Goal: Communication & Community: Share content

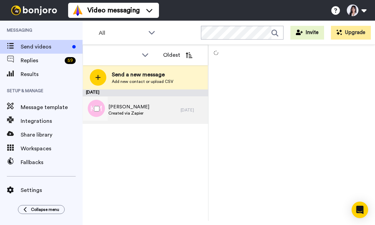
click at [130, 112] on span "Created via Zapier" at bounding box center [128, 113] width 41 height 6
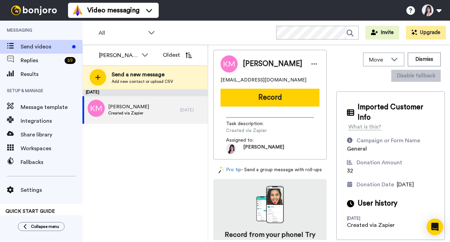
click at [272, 23] on div "All WORKSPACES View all All Default Uncategorized Thanking $2000+ | Donors Than…" at bounding box center [267, 33] width 368 height 24
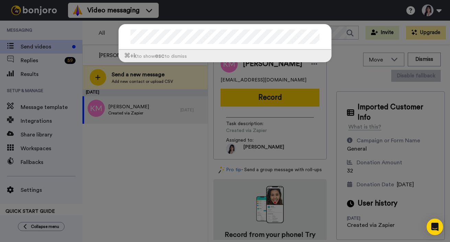
click at [187, 113] on div "⌘ +k to show esc to dismiss" at bounding box center [225, 121] width 450 height 242
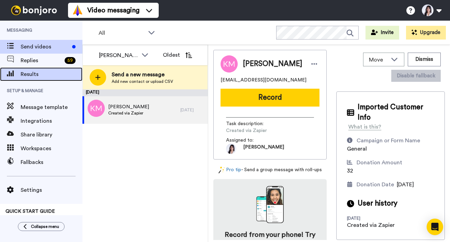
click at [61, 78] on span "Results" at bounding box center [52, 74] width 62 height 8
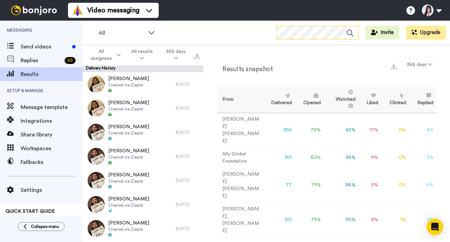
click at [353, 34] on icon at bounding box center [350, 33] width 7 height 7
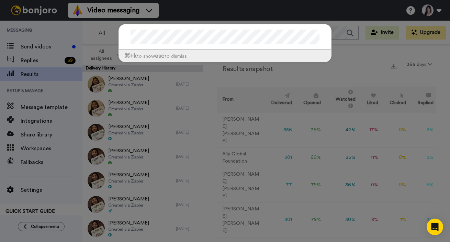
click at [99, 46] on div "⌘ +k to show esc to dismiss" at bounding box center [225, 121] width 450 height 242
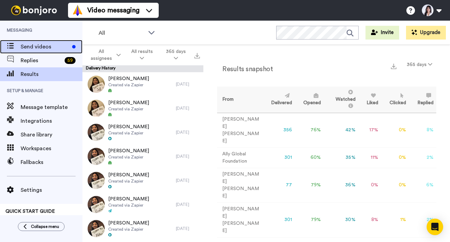
click at [48, 46] on span "Send videos" at bounding box center [45, 47] width 49 height 8
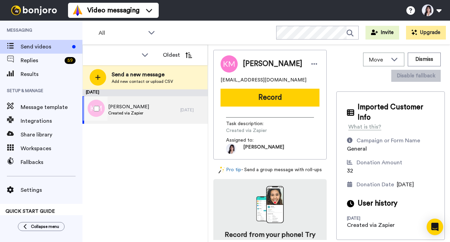
click at [156, 121] on div "Katie Mowll Created via Zapier" at bounding box center [132, 110] width 98 height 28
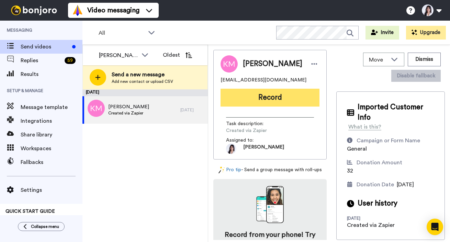
click at [276, 100] on button "Record" at bounding box center [270, 98] width 99 height 18
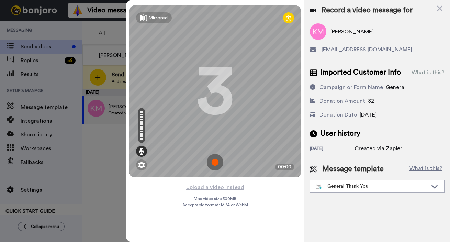
click at [217, 162] on img at bounding box center [215, 162] width 17 height 17
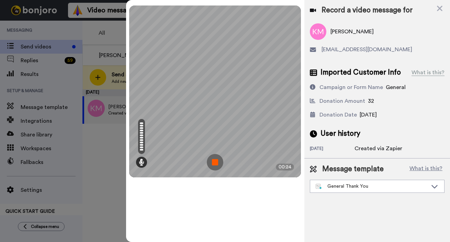
click at [217, 162] on img at bounding box center [215, 162] width 17 height 17
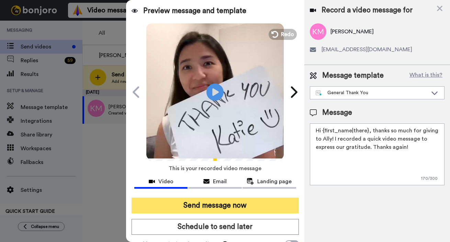
click at [200, 206] on button "Send message now" at bounding box center [215, 206] width 167 height 16
